Goal: Information Seeking & Learning: Learn about a topic

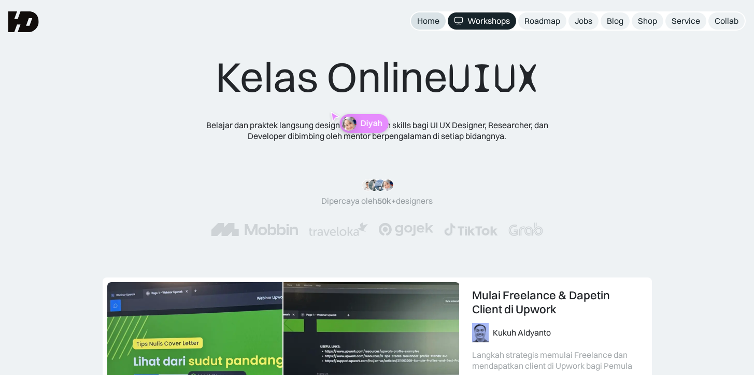
click at [425, 21] on div "Home" at bounding box center [428, 21] width 22 height 11
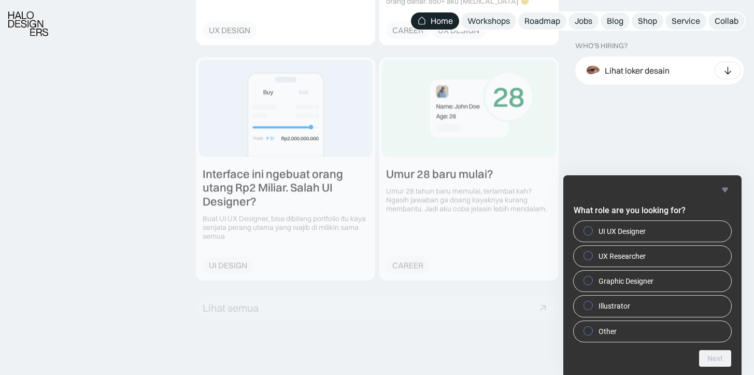
scroll to position [1370, 0]
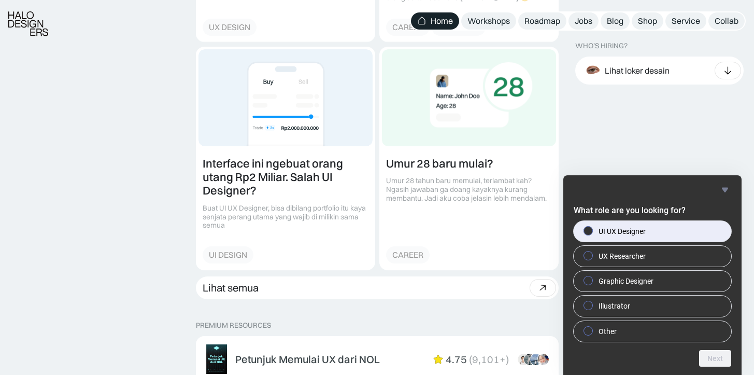
click at [638, 237] on label "UI UX Designer" at bounding box center [653, 231] width 158 height 21
click at [592, 234] on input "UI UX Designer" at bounding box center [588, 230] width 7 height 7
radio input "true"
click at [713, 359] on button "Next" at bounding box center [716, 358] width 32 height 17
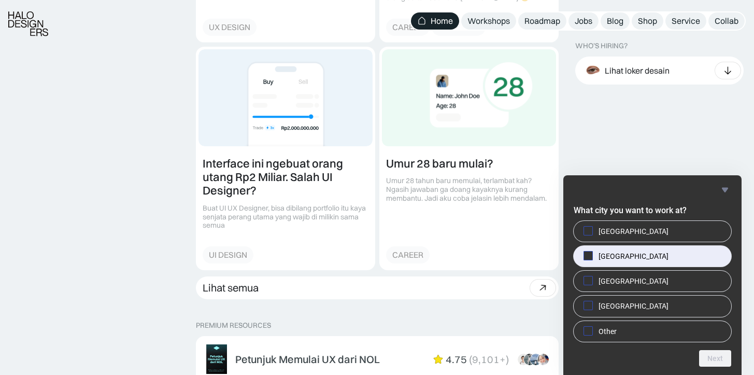
click at [673, 261] on label "[GEOGRAPHIC_DATA]" at bounding box center [653, 256] width 158 height 21
click at [592, 259] on input "[GEOGRAPHIC_DATA]" at bounding box center [588, 255] width 7 height 7
checkbox input "true"
click at [710, 358] on button "Next" at bounding box center [716, 358] width 32 height 17
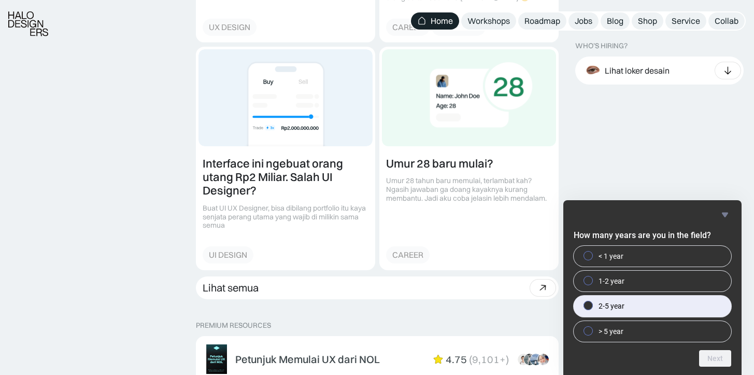
click at [654, 307] on label "2-5 year" at bounding box center [653, 306] width 158 height 21
click at [592, 307] on input "2-5 year" at bounding box center [588, 305] width 7 height 7
radio input "true"
click at [709, 357] on button "Next" at bounding box center [716, 358] width 32 height 17
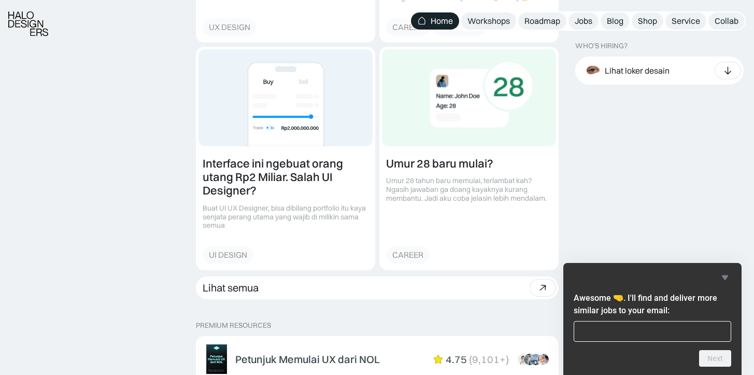
click at [725, 275] on icon "Hide survey" at bounding box center [725, 277] width 6 height 5
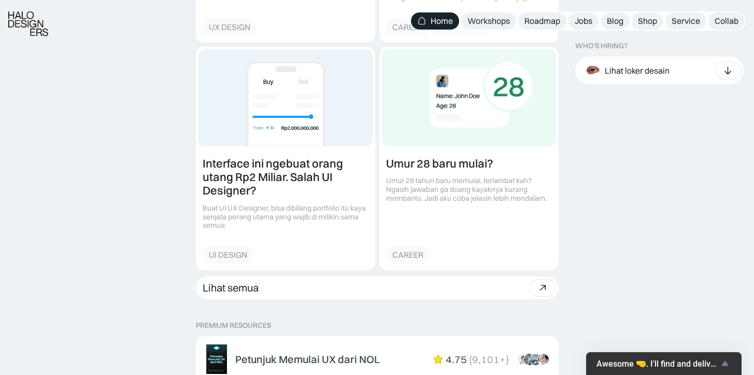
click at [723, 363] on icon "Show survey - Awesome 🤜. I'll find and deliver more similar jobs to your email:" at bounding box center [725, 363] width 12 height 12
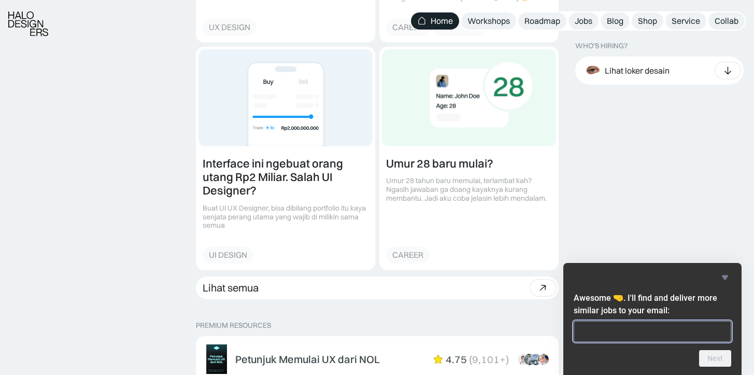
click at [618, 330] on input "email" at bounding box center [653, 331] width 158 height 21
type input "[EMAIL_ADDRESS][DOMAIN_NAME]"
click at [716, 360] on button "Next" at bounding box center [716, 358] width 32 height 17
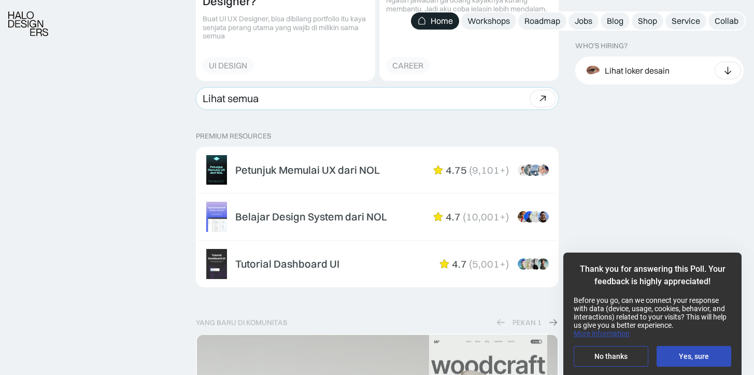
scroll to position [1560, 0]
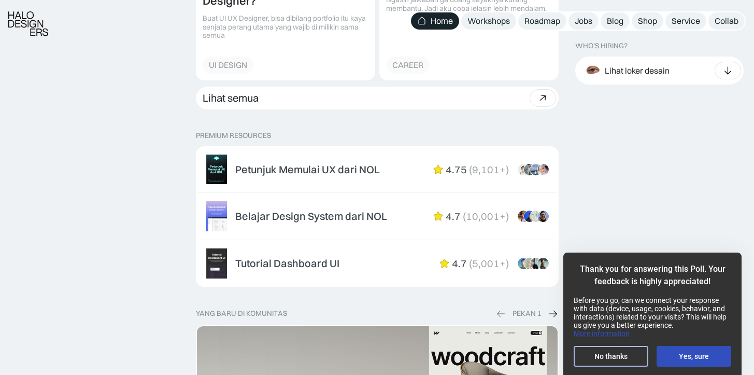
click at [602, 354] on button "No thanks" at bounding box center [611, 356] width 75 height 21
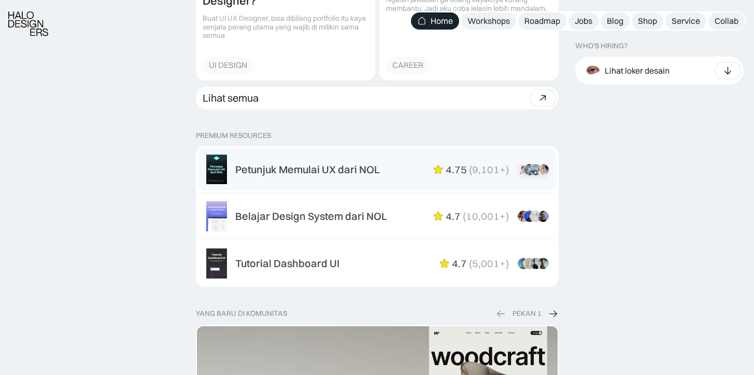
click at [322, 164] on div "Petunjuk Memulai UX dari NOL" at bounding box center [307, 169] width 145 height 12
